Goal: Task Accomplishment & Management: Complete application form

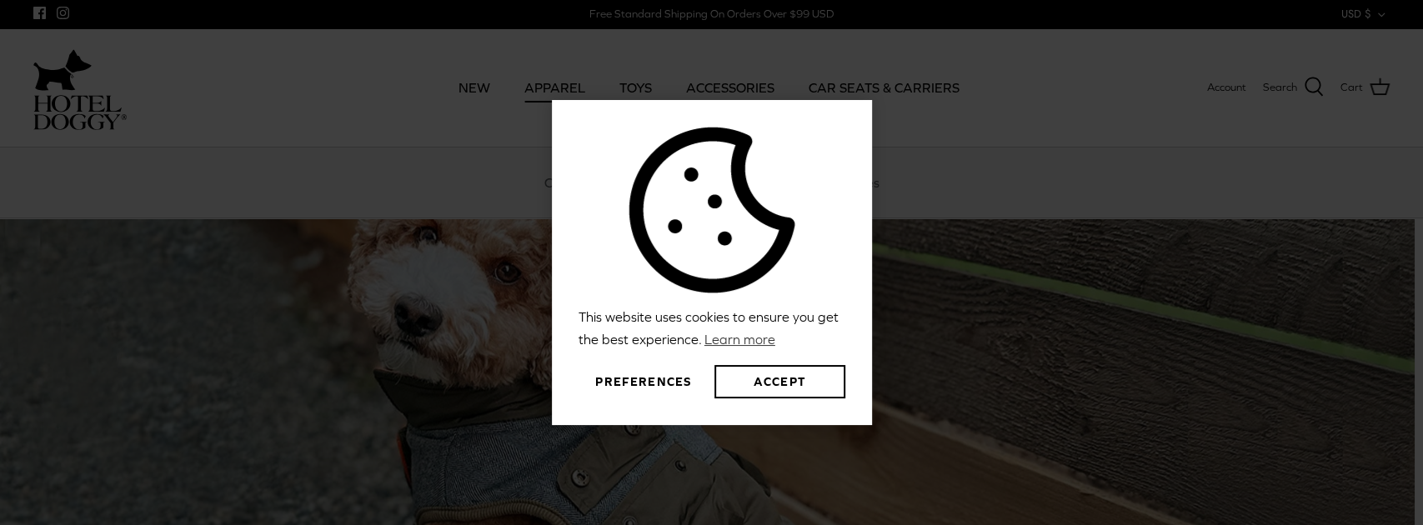
click at [538, 97] on div "This website uses cookies to ensure you get the best experience. Learn more Pre…" at bounding box center [711, 262] width 1423 height 525
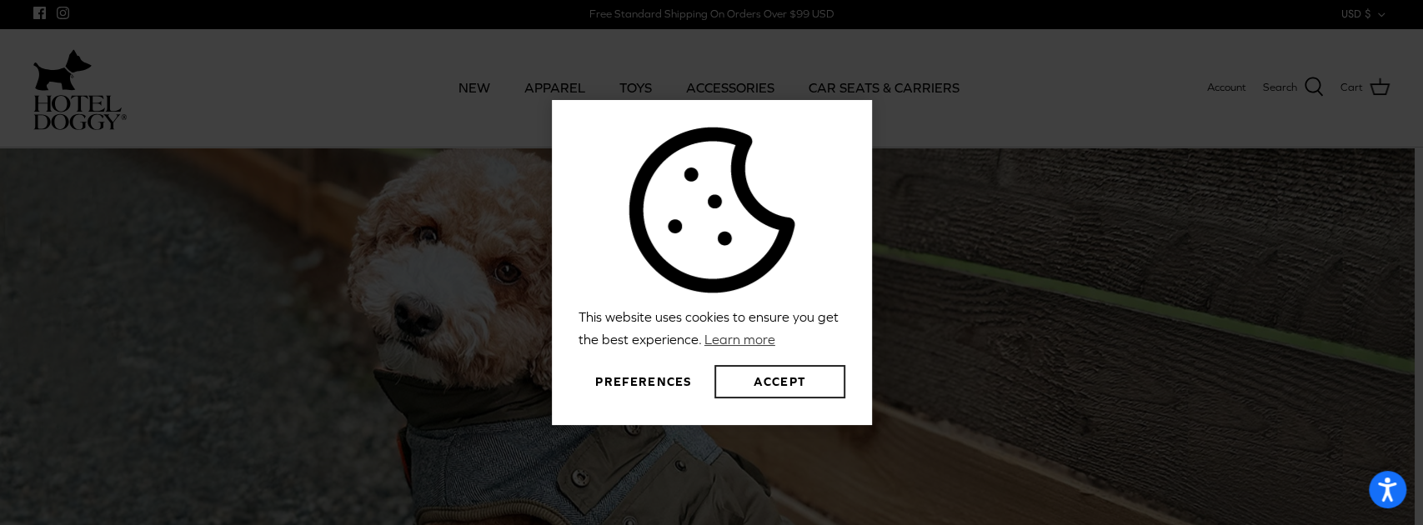
click at [744, 388] on button "Accept" at bounding box center [779, 381] width 130 height 33
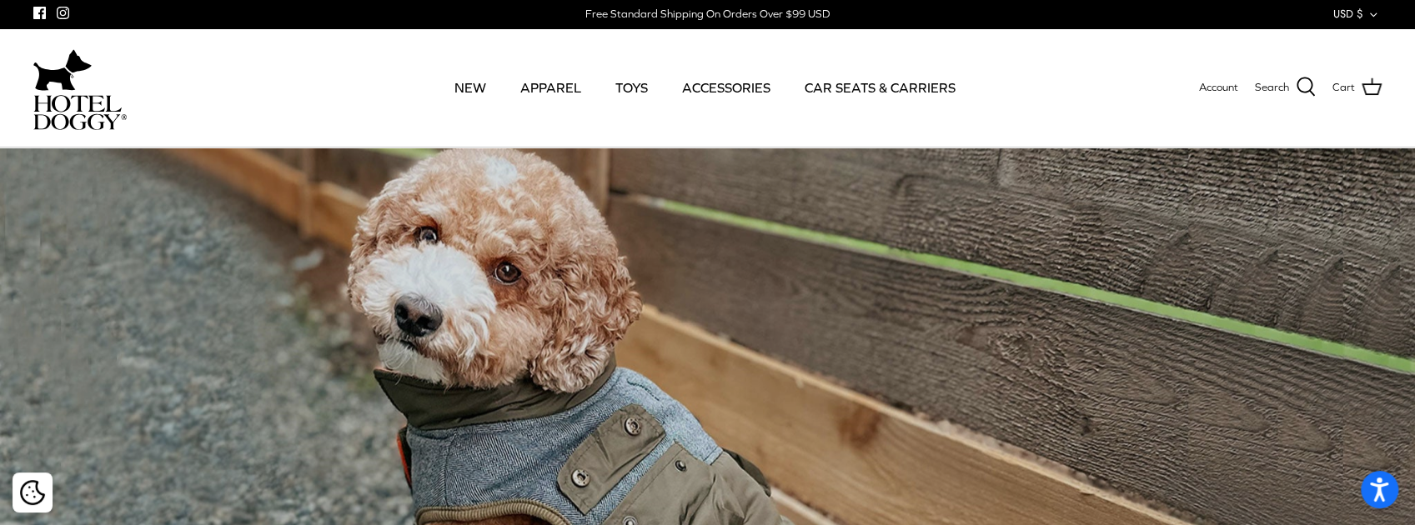
click at [540, 86] on div "This website uses cookies to ensure you get the best experience. Learn more Pre…" at bounding box center [707, 262] width 1415 height 525
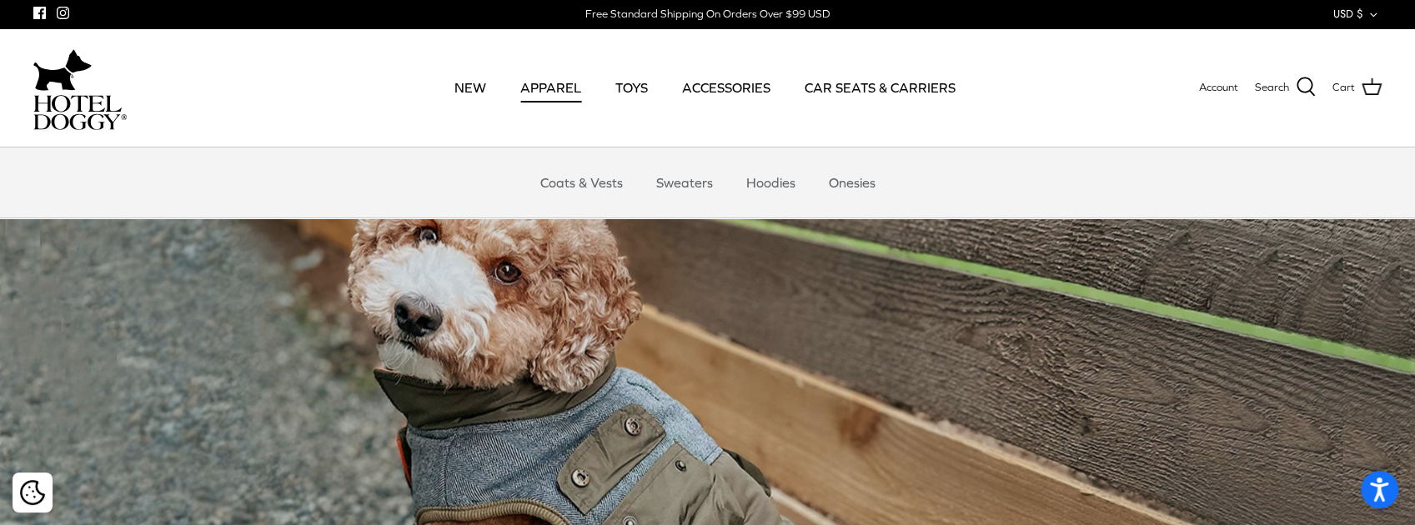
click at [548, 92] on link "APPAREL" at bounding box center [550, 87] width 91 height 57
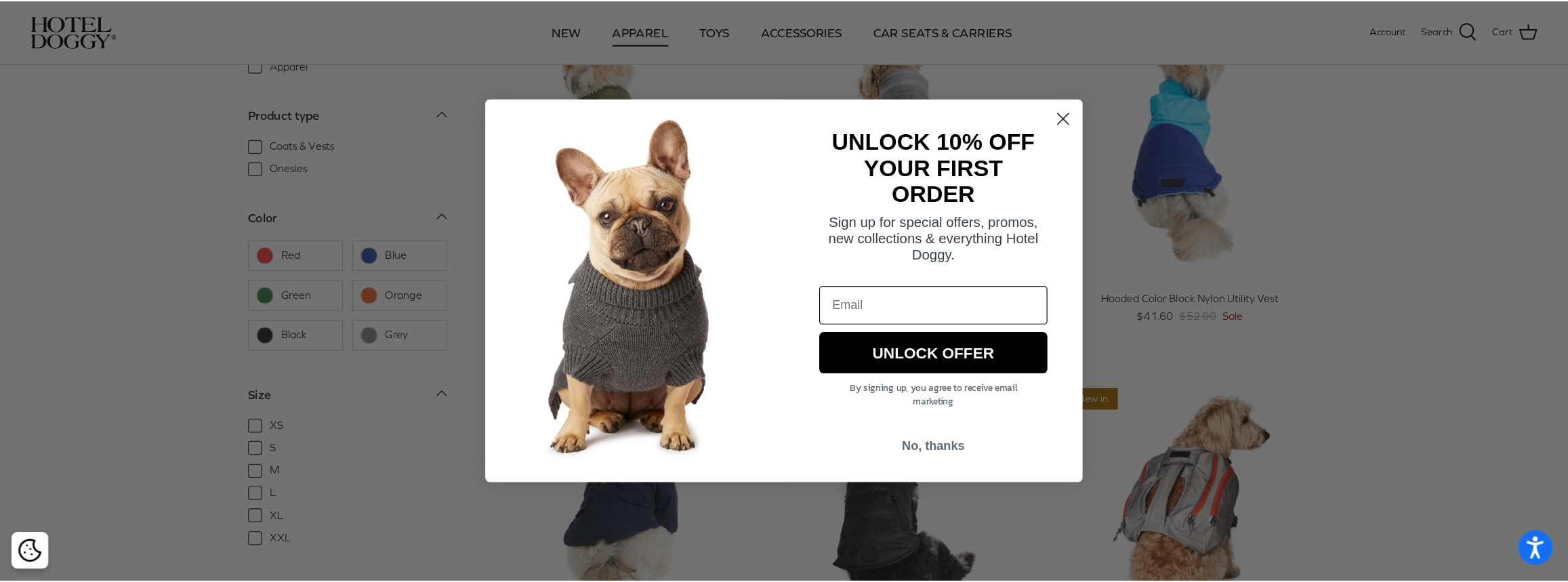
scroll to position [90, 0]
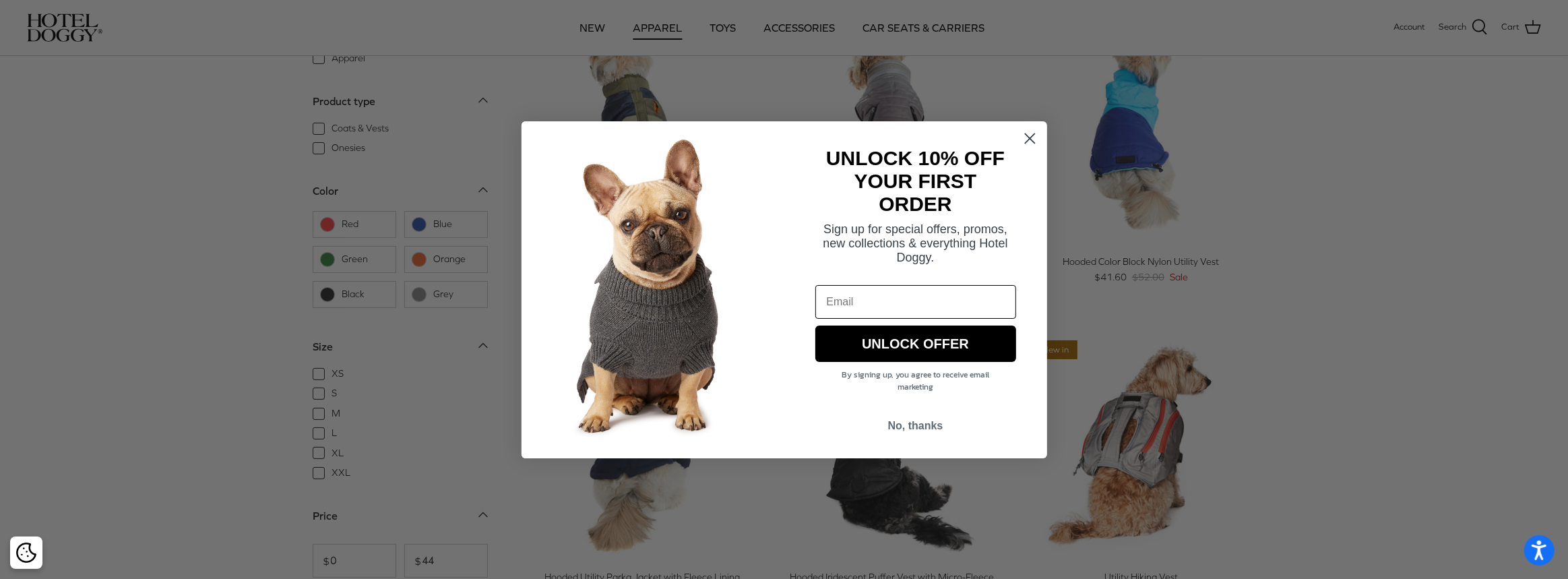
drag, startPoint x: 1136, startPoint y: 0, endPoint x: 1024, endPoint y: 135, distance: 175.4
click at [1024, 135] on circle "Close dialog" at bounding box center [1030, 138] width 23 height 23
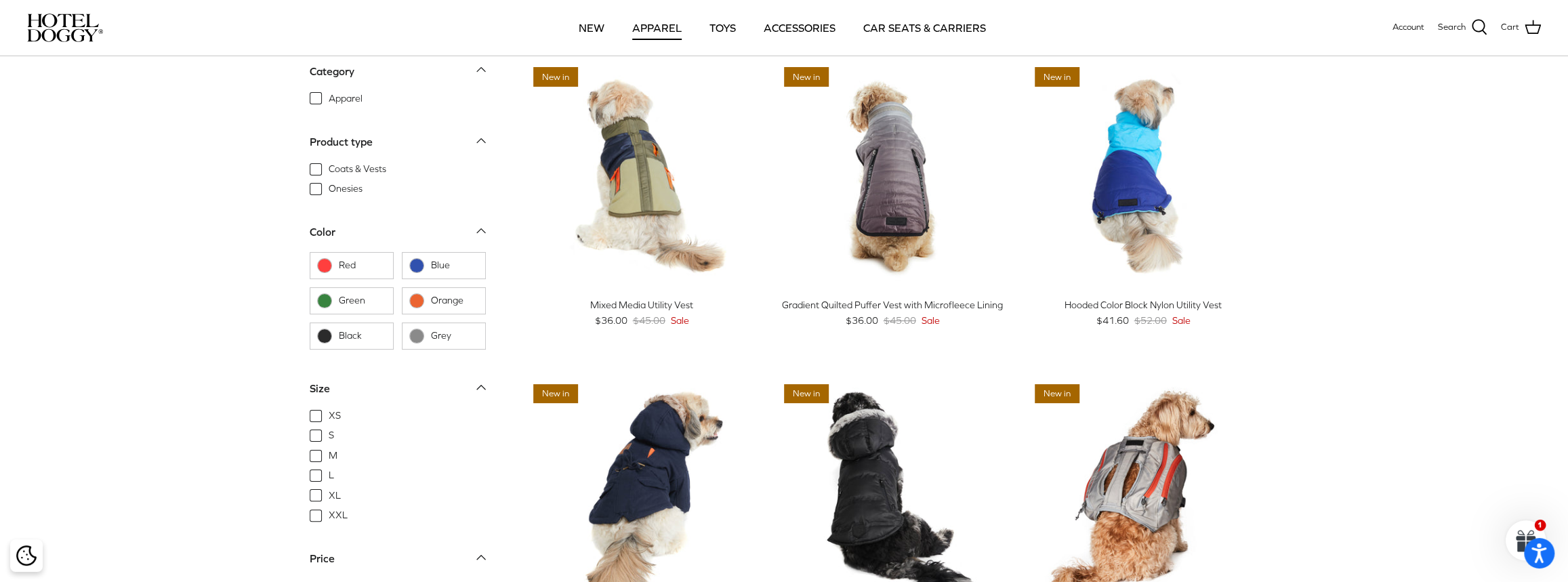
scroll to position [0, 0]
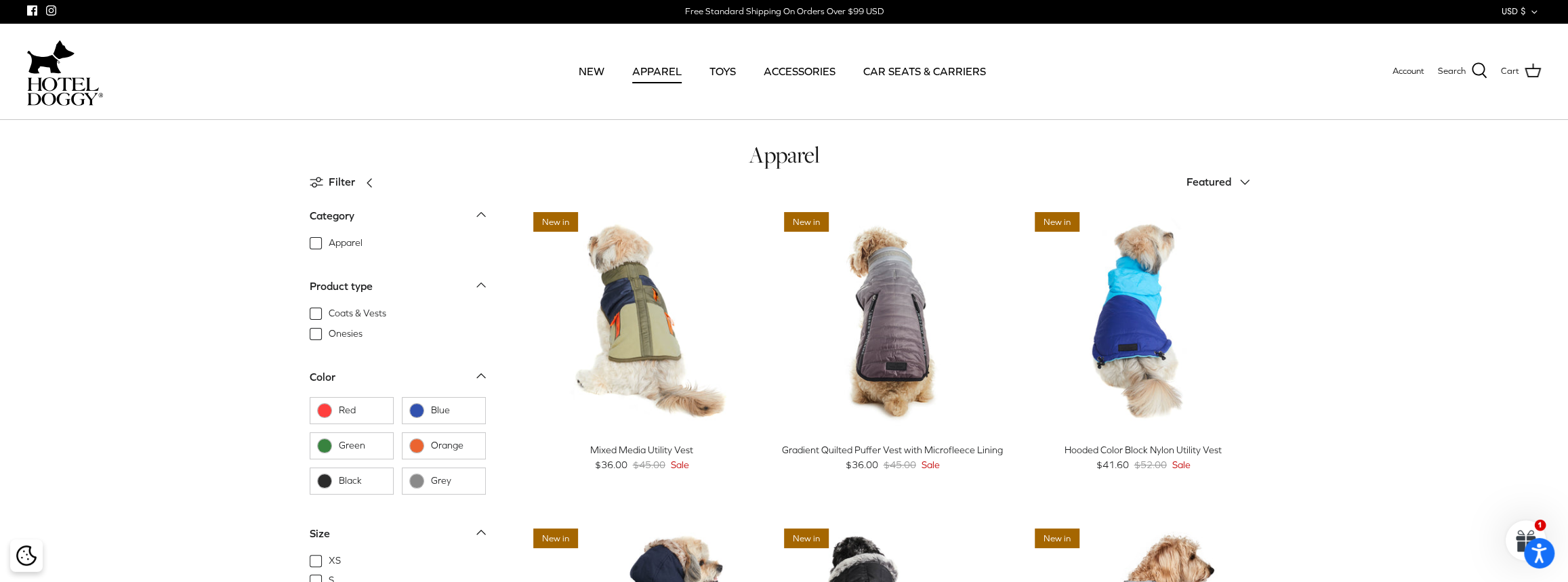
click at [49, 72] on img at bounding box center [50, 57] width 47 height 41
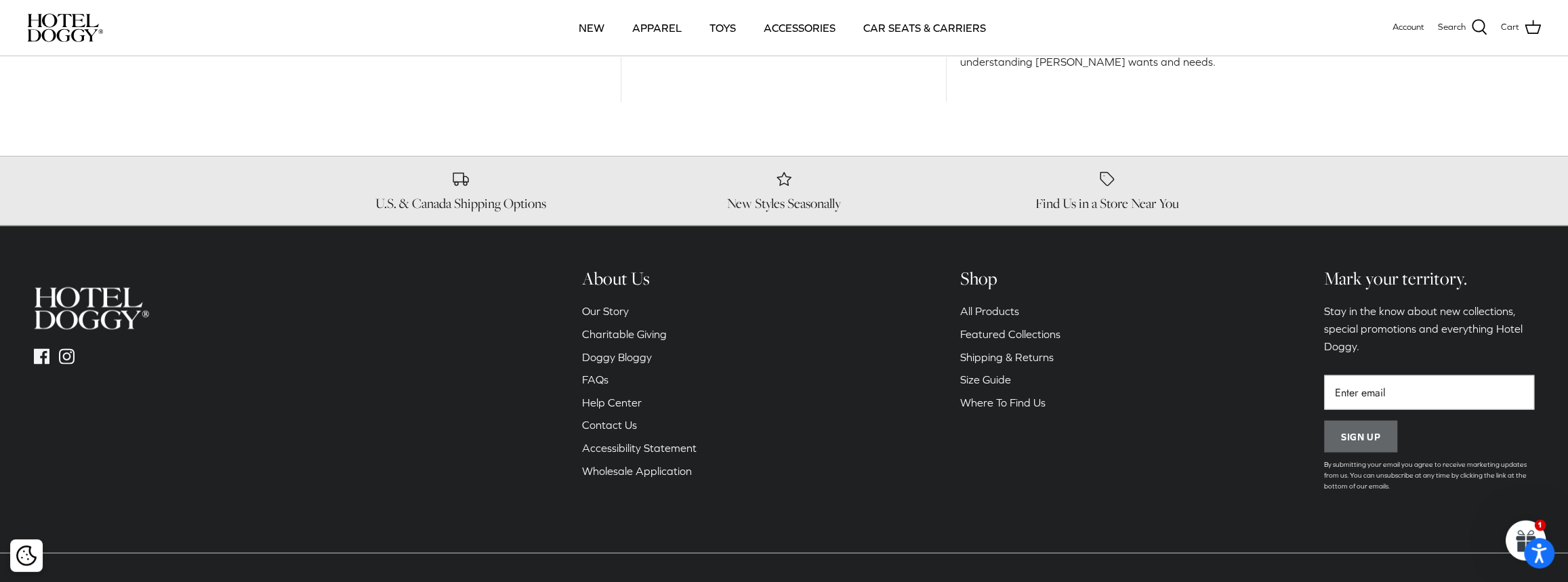
scroll to position [2408, 0]
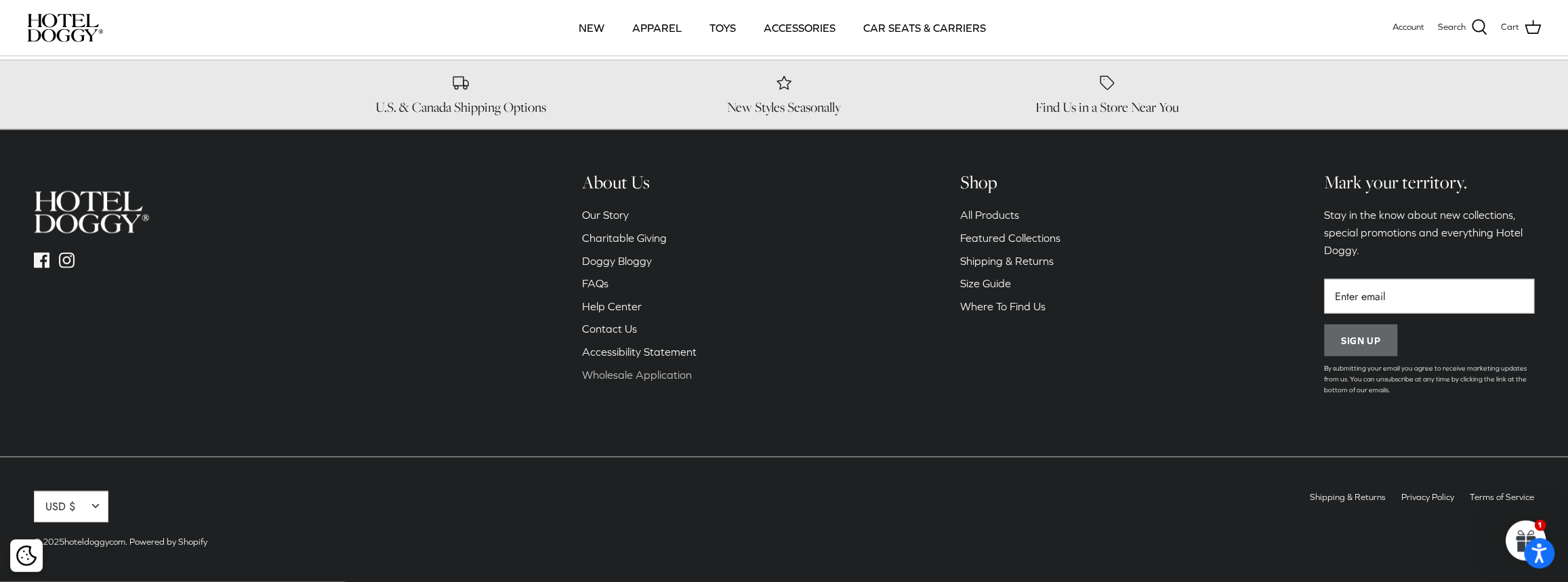
click at [649, 373] on link "Wholesale Application" at bounding box center [636, 375] width 110 height 12
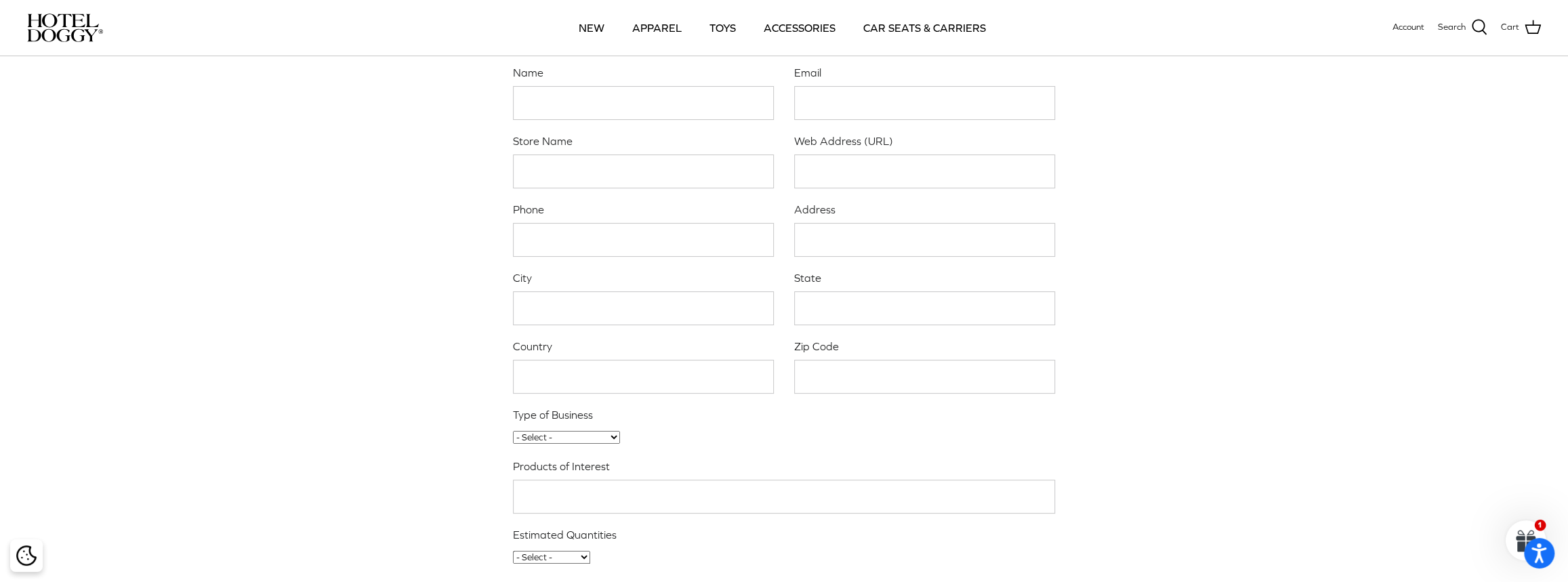
scroll to position [369, 0]
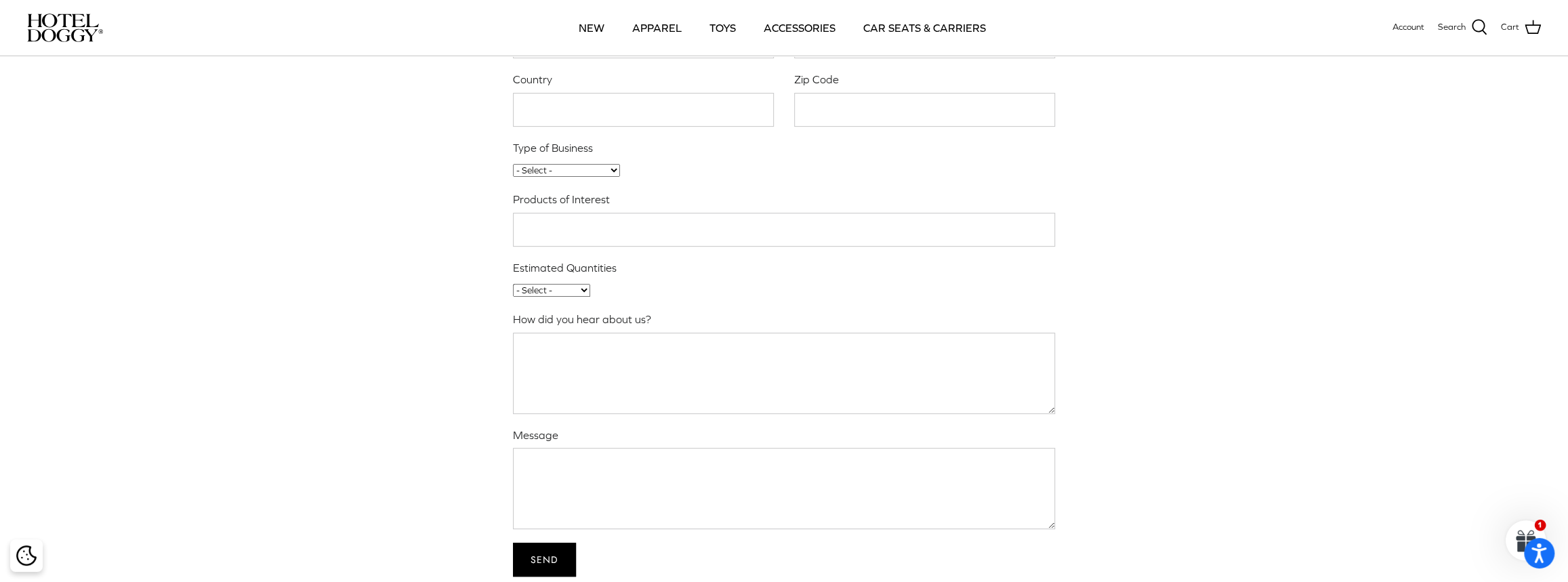
click at [567, 287] on select "- Select - 0-25 Units 25-100 Units 100-500 Units 500+ Units" at bounding box center [551, 290] width 77 height 13
select select "500+ Units"
click at [513, 285] on select "- Select - 0-25 Units 25-100 Units 100-500 Units 500+ Units" at bounding box center [551, 290] width 77 height 13
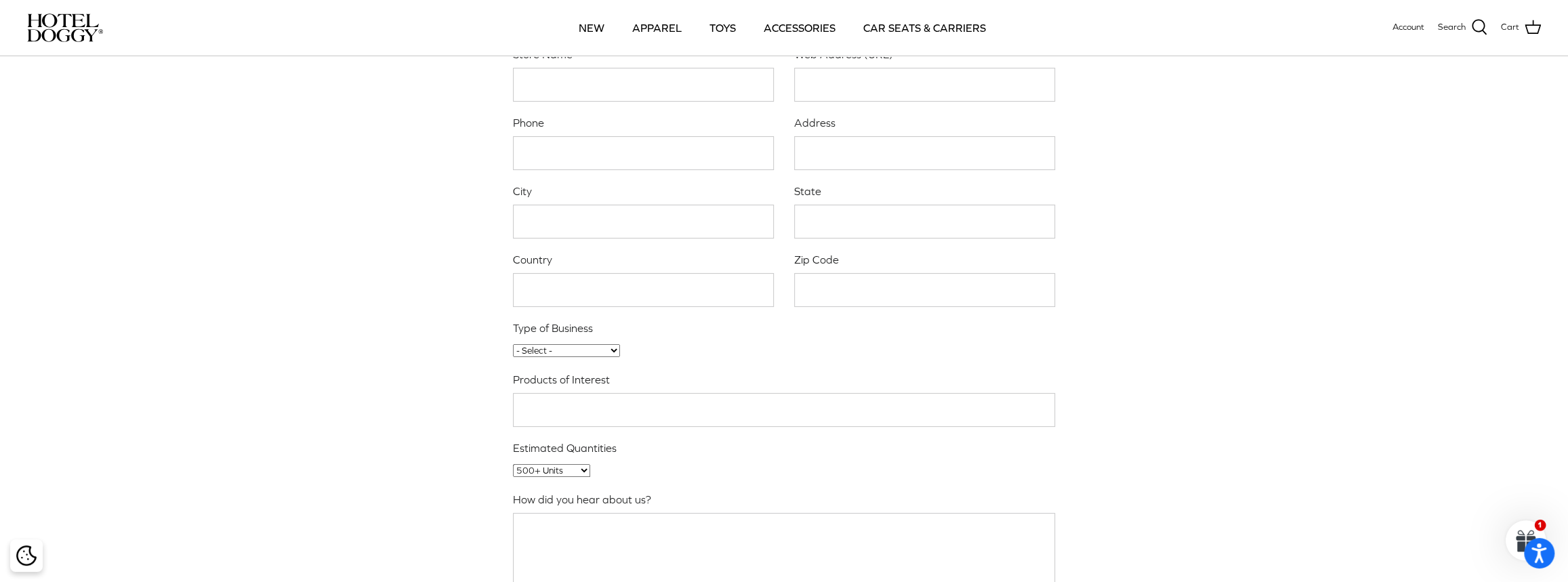
scroll to position [185, 0]
click at [562, 358] on select "- Select - Online Store Physical Store Online/Physical Store Marketplace/Dropsh…" at bounding box center [567, 355] width 107 height 13
select select "Wholesale"
click at [513, 350] on select "- Select - Online Store Physical Store Online/Physical Store Marketplace/Dropsh…" at bounding box center [567, 355] width 107 height 13
click at [589, 414] on input "Products of Interest" at bounding box center [784, 415] width 542 height 35
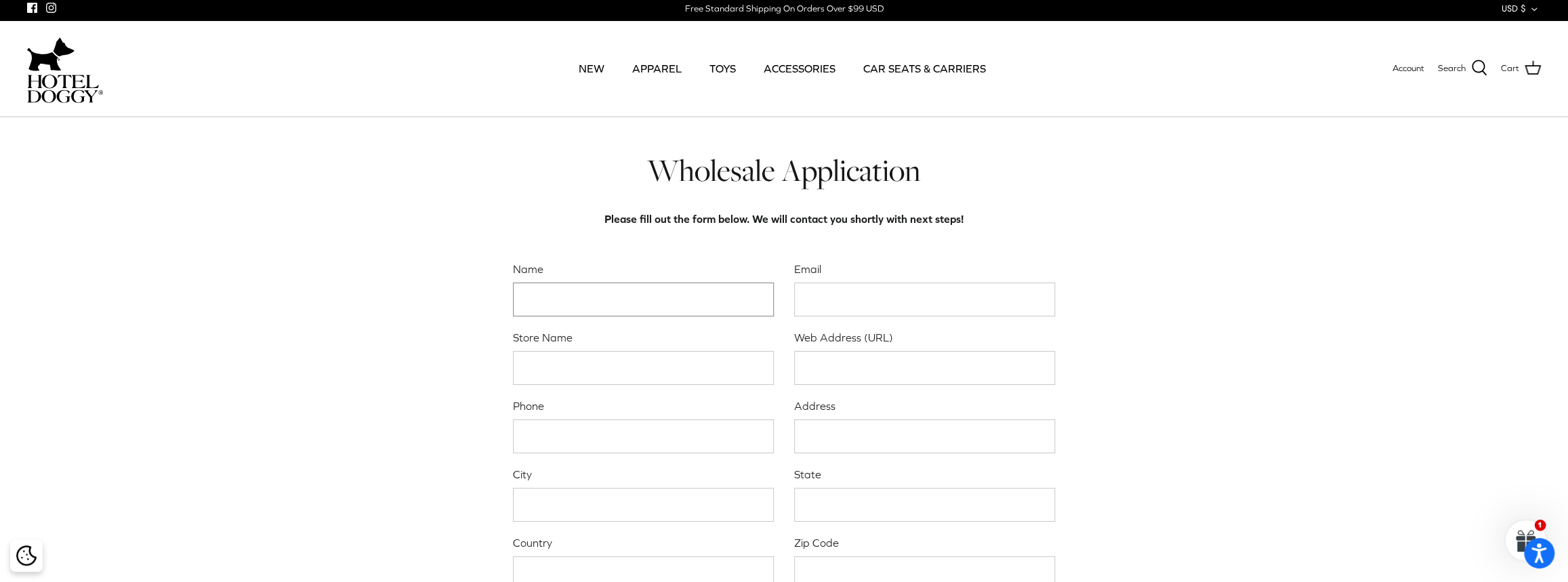
scroll to position [0, 0]
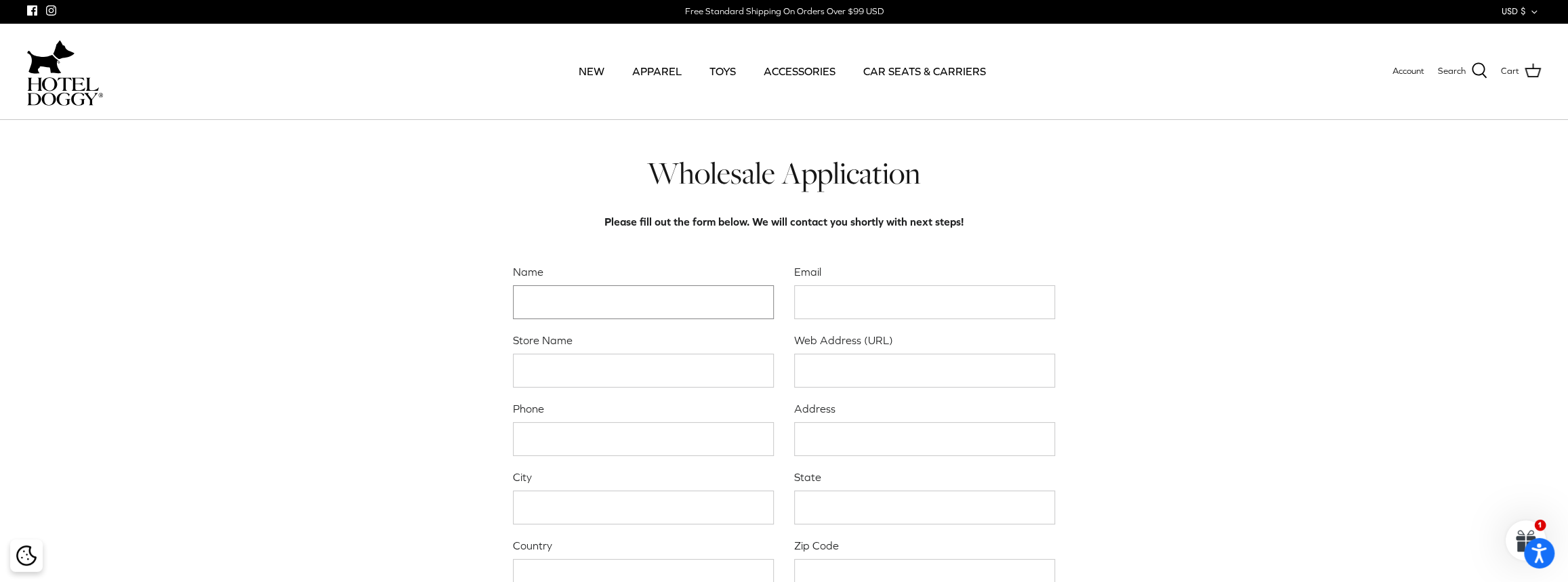
type input "Apparel and toys"
click at [609, 299] on input "Name" at bounding box center [643, 302] width 261 height 35
type input "Pablo Aldrete"
type input "pablo@jackpetstyle.com"
click at [565, 369] on input "Store Name" at bounding box center [643, 371] width 261 height 35
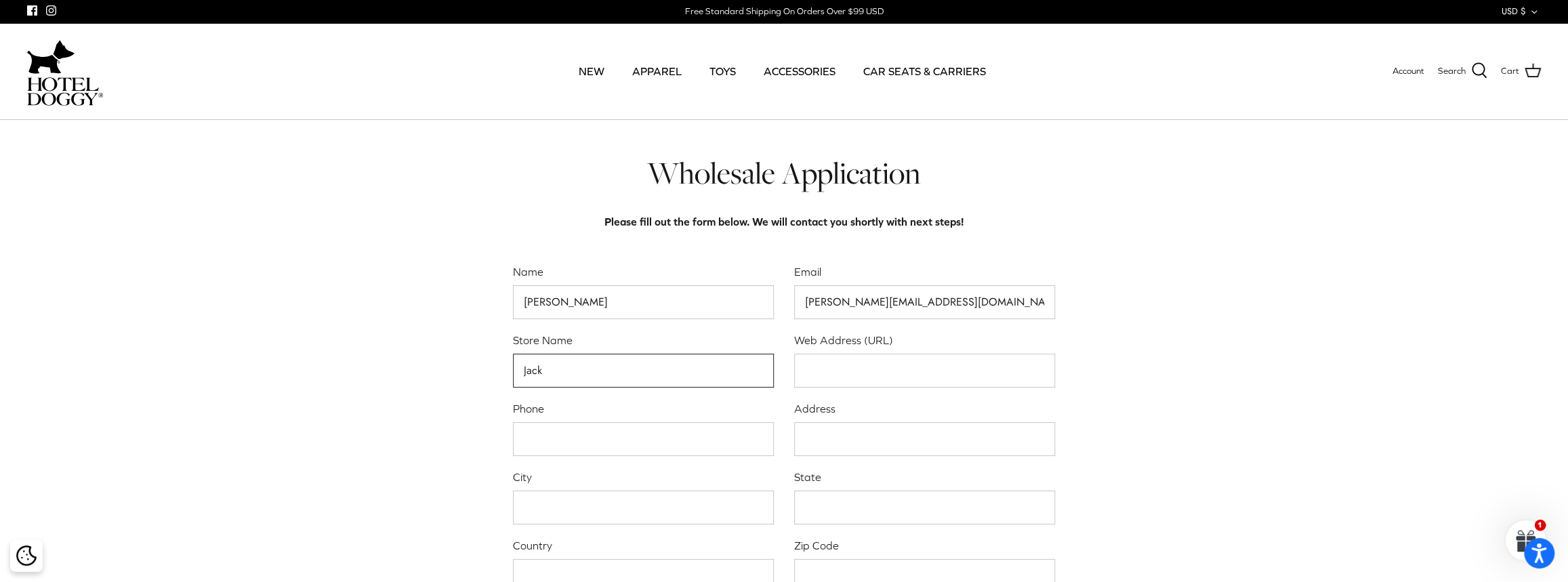
type input "Jack"
type input "www.grupojack.com.mx"
click at [570, 450] on input "Phone" at bounding box center [643, 439] width 261 height 35
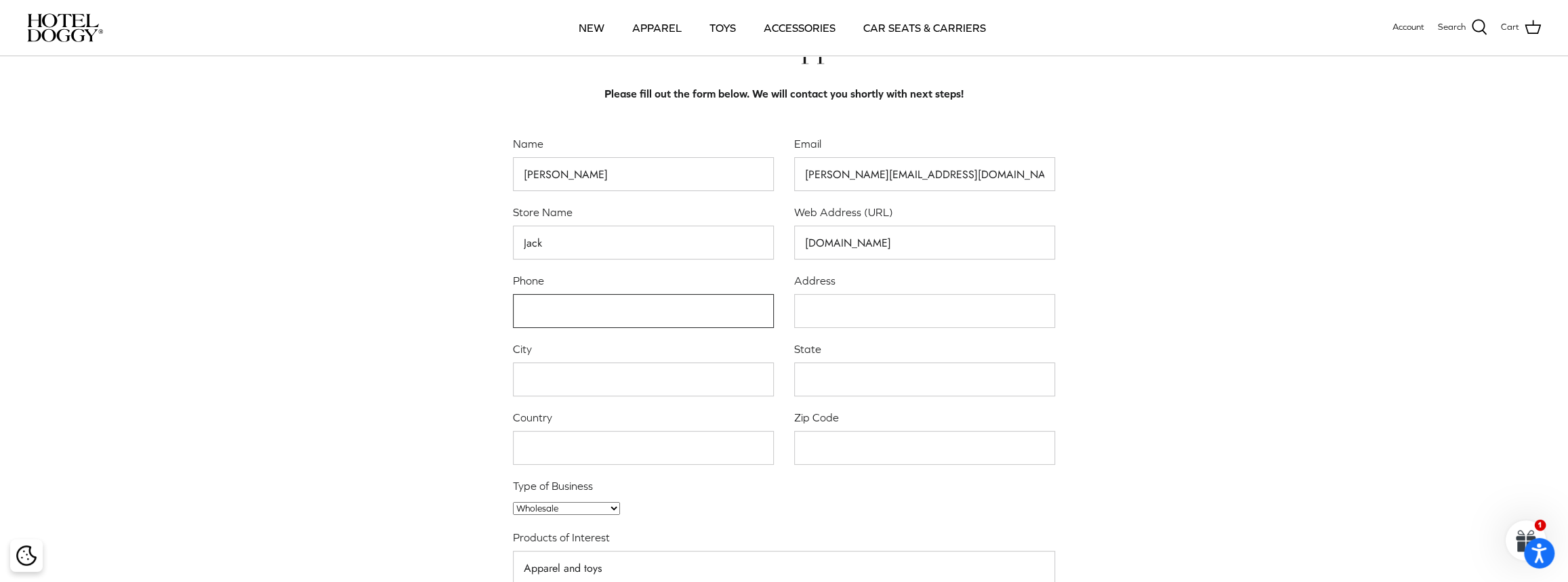
scroll to position [61, 0]
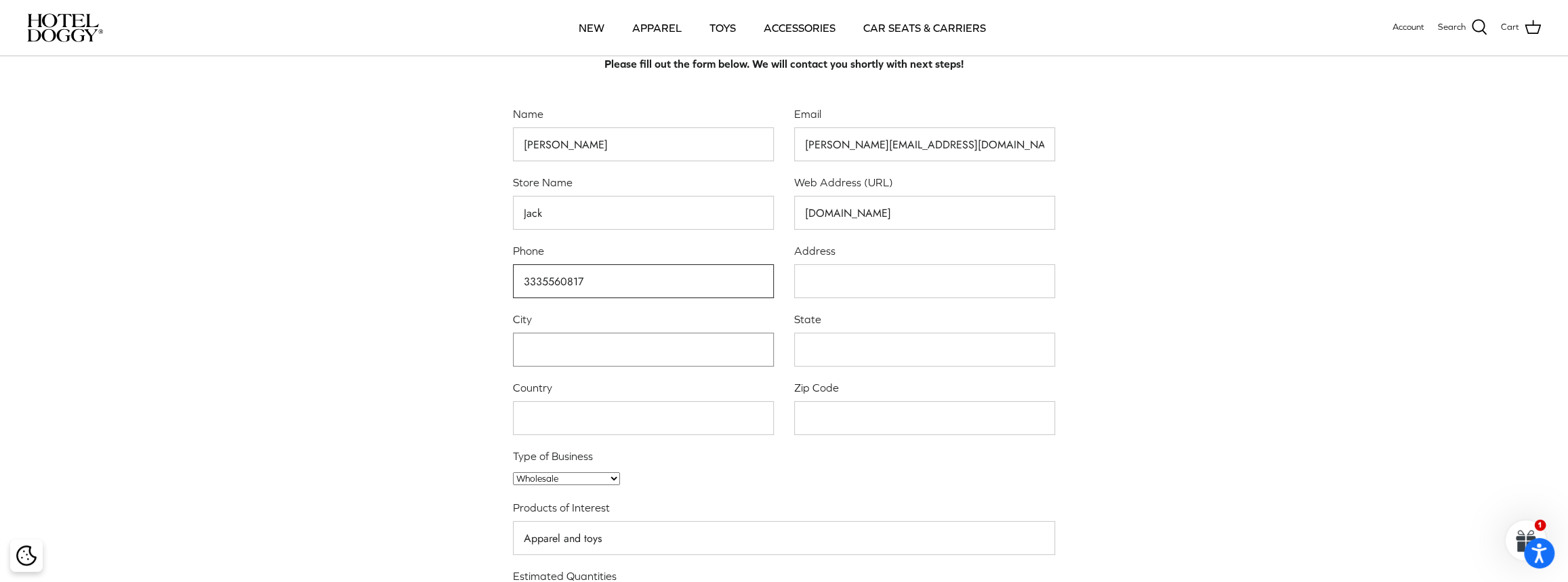
type input "3335560817"
type input "Juan Alvarez 1671"
click at [601, 361] on input "Guadalajata" at bounding box center [643, 350] width 261 height 35
type input "Guadalajara"
type input "Jalisco"
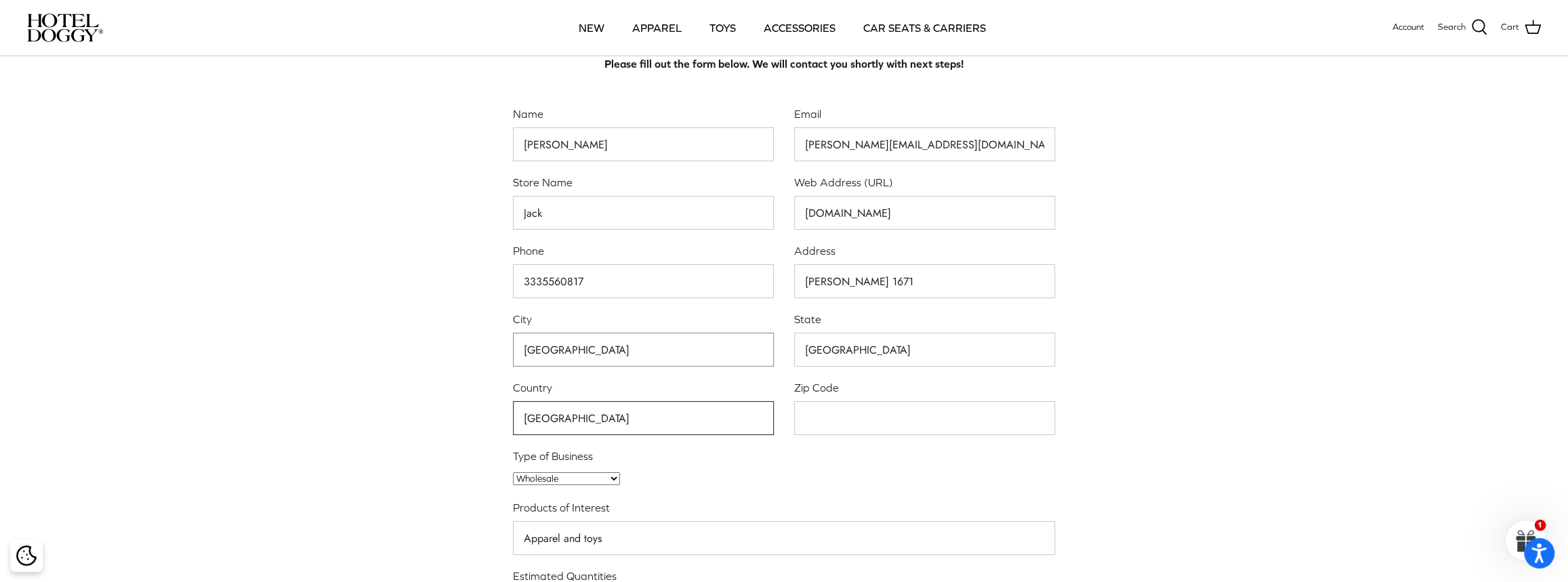
type input "Mexico"
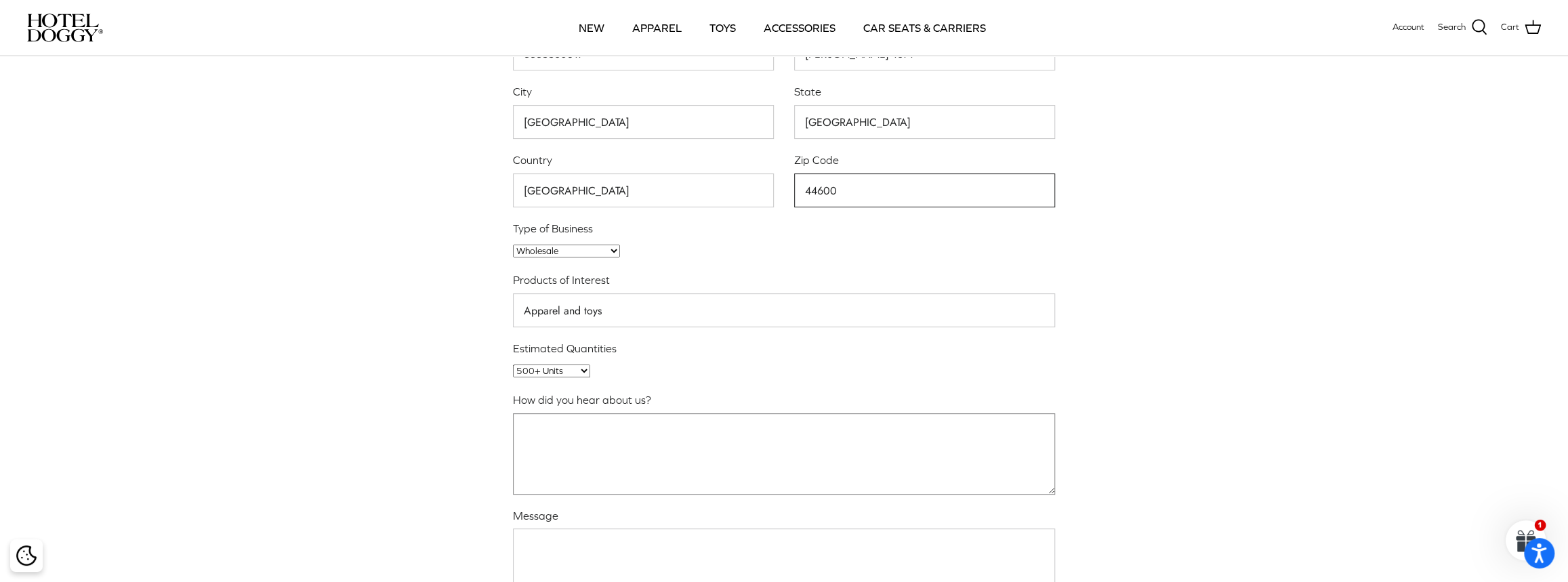
scroll to position [307, 0]
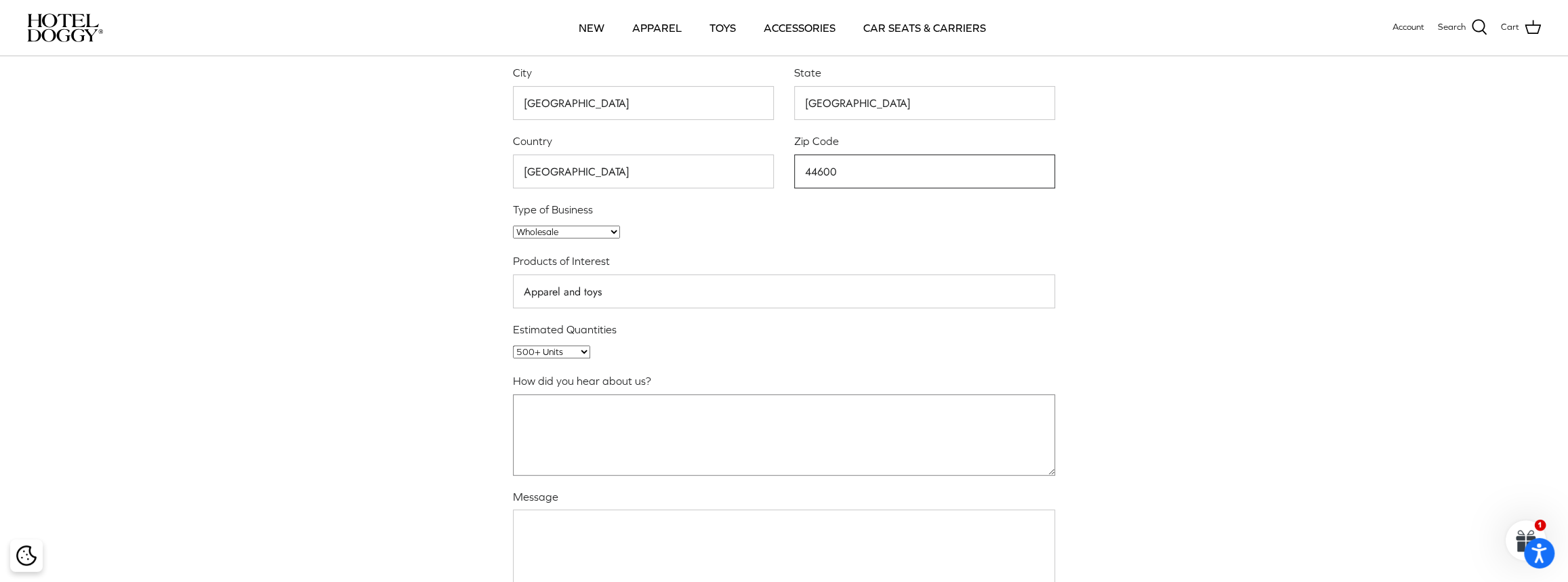
type input "44600"
click at [592, 424] on textarea "How did you hear about us?" at bounding box center [784, 435] width 542 height 81
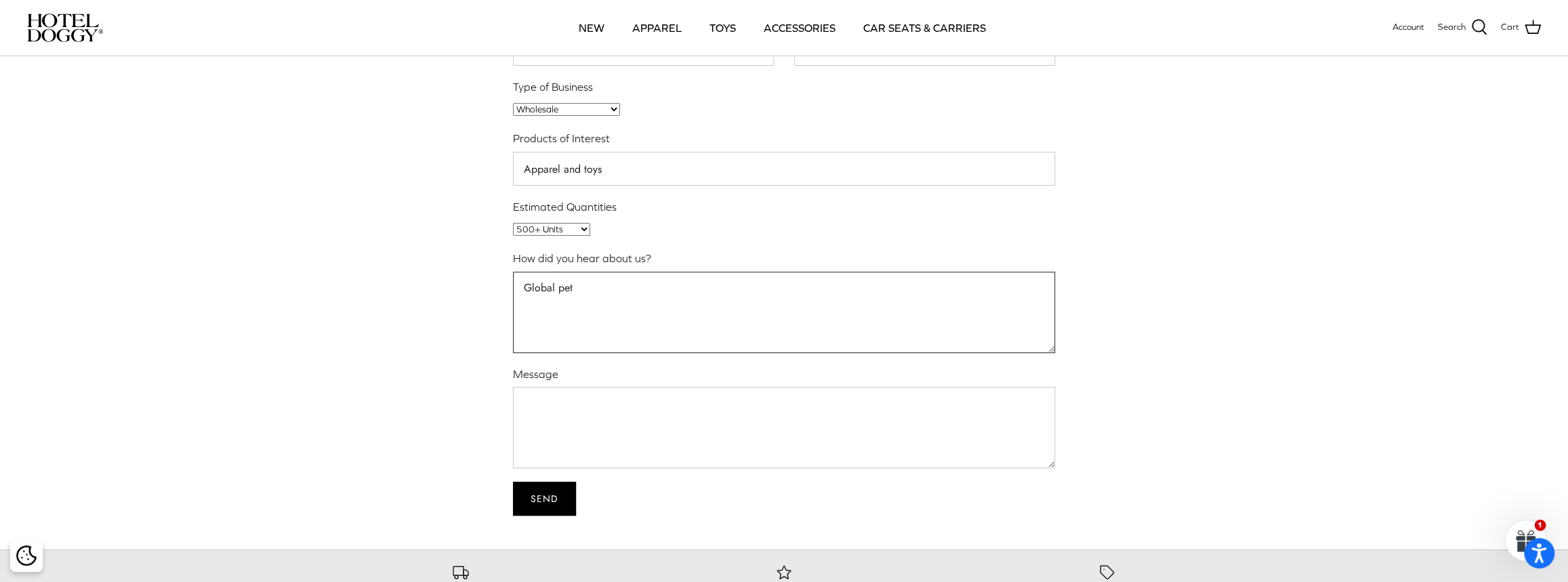
scroll to position [431, 0]
type textarea "Global pet"
click at [597, 425] on textarea "Message" at bounding box center [784, 427] width 542 height 81
drag, startPoint x: 730, startPoint y: 406, endPoint x: 499, endPoint y: 406, distance: 231.0
click at [501, 406] on div "Message I want to be a distribuider in Mexico" at bounding box center [774, 416] width 562 height 102
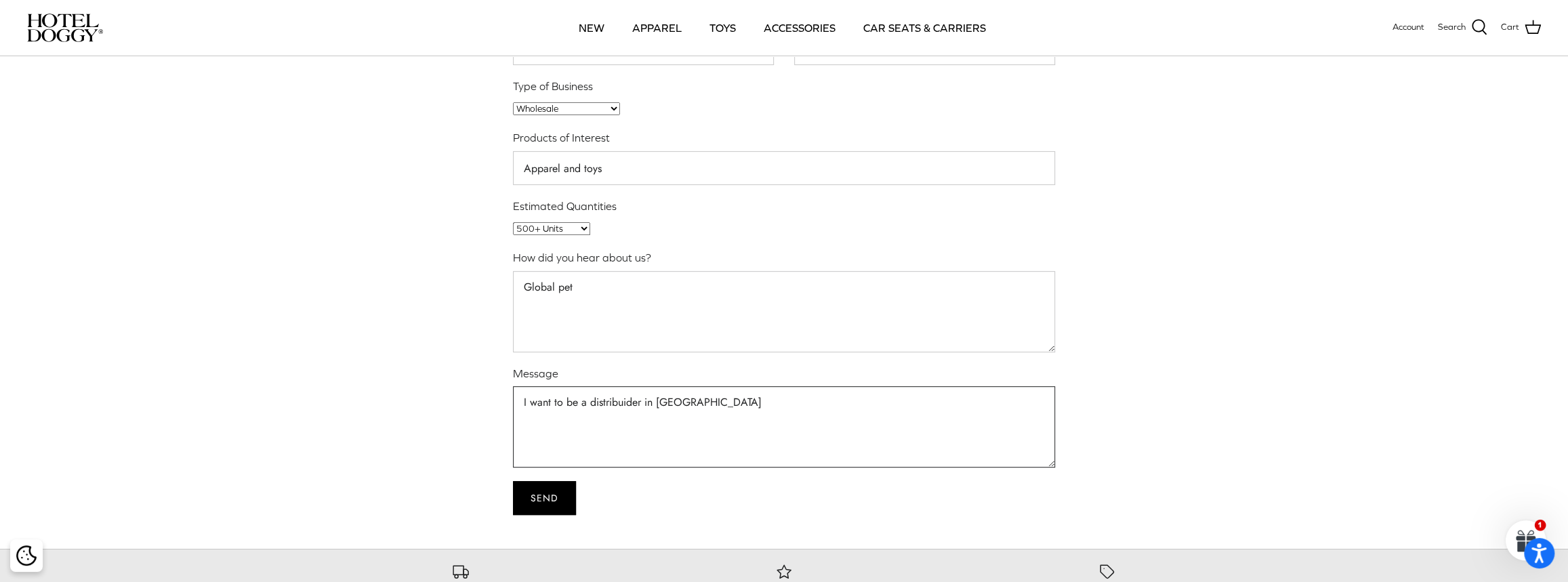
drag, startPoint x: 528, startPoint y: 404, endPoint x: 442, endPoint y: 391, distance: 87.0
click at [401, 395] on div "Wholesale Application Please fill out the form below. We will contact you short…" at bounding box center [784, 71] width 1003 height 889
paste textarea "am a distributor in Mexico, I am looking to acquire your brand and become a dis…"
type textarea "I am a distributor in Mexico, I am looking to acquire your brand and become a d…"
click at [554, 495] on input "Send" at bounding box center [545, 498] width 63 height 34
